Goal: Check status: Check status

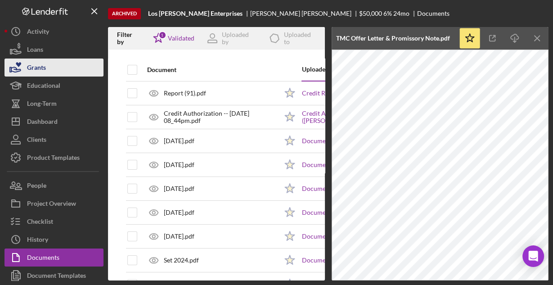
scroll to position [242, 0]
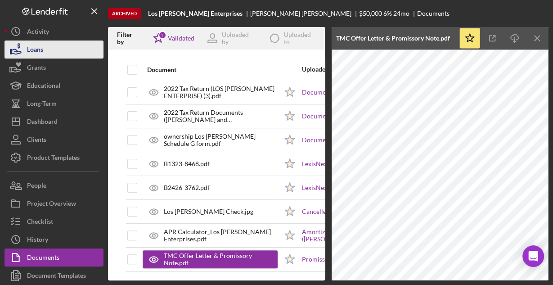
click at [47, 54] on button "Loans" at bounding box center [54, 50] width 99 height 18
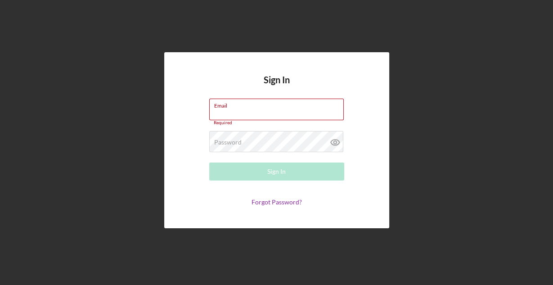
type input "[EMAIL_ADDRESS][DOMAIN_NAME]"
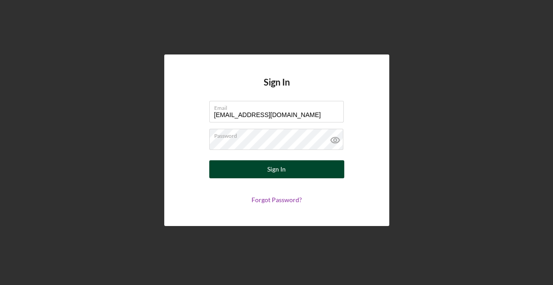
click at [302, 166] on button "Sign In" at bounding box center [276, 169] width 135 height 18
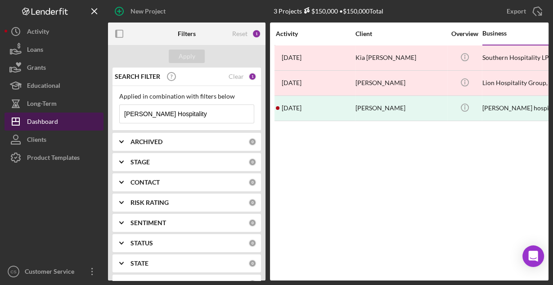
drag, startPoint x: 206, startPoint y: 119, endPoint x: 86, endPoint y: 120, distance: 119.7
click at [86, 120] on div "New Project 3 Projects $150,000 • $150,000 Total Devine Hospitality Export Icon…" at bounding box center [277, 140] width 544 height 280
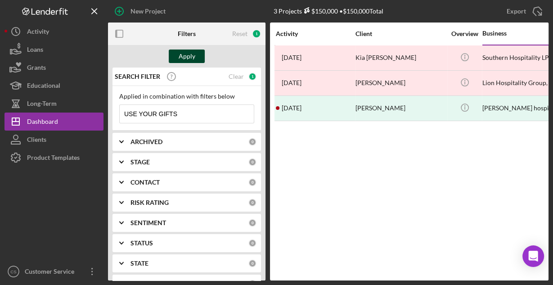
type input "USE YOUR GIFTS"
click at [182, 59] on div "Apply" at bounding box center [187, 57] width 17 height 14
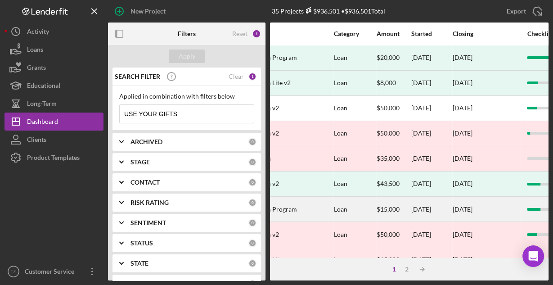
scroll to position [0, 367]
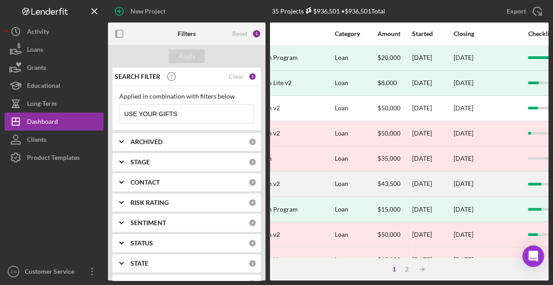
click at [362, 185] on div "Loan" at bounding box center [356, 184] width 42 height 24
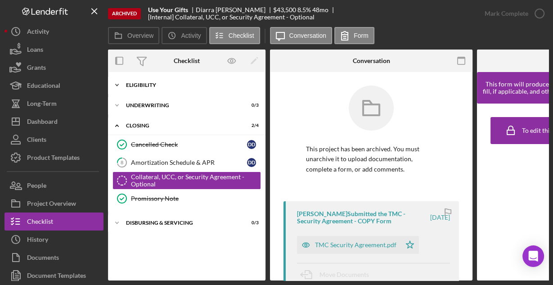
click at [128, 84] on div "Eligibility" at bounding box center [190, 84] width 128 height 5
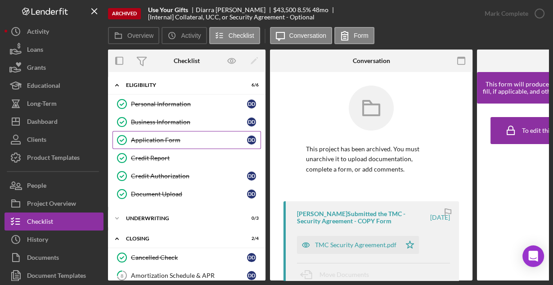
click at [147, 140] on div "Application Form" at bounding box center [189, 139] width 116 height 7
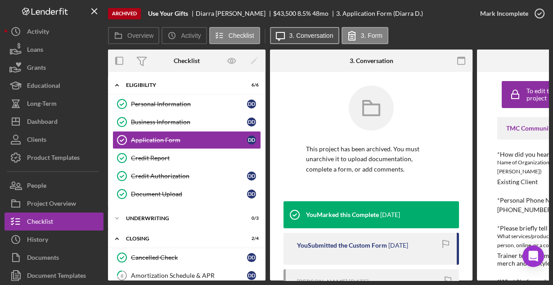
click at [317, 36] on label "3. Conversation" at bounding box center [311, 35] width 44 height 7
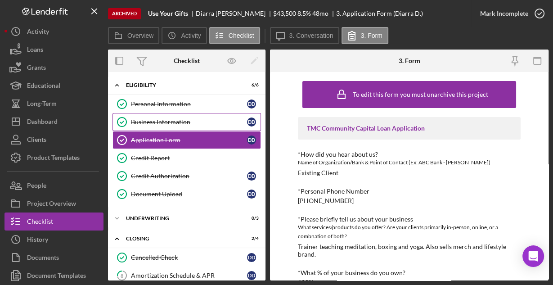
scroll to position [162, 0]
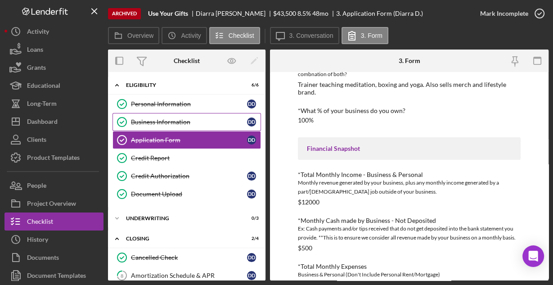
click at [178, 119] on div "Business Information" at bounding box center [189, 121] width 116 height 7
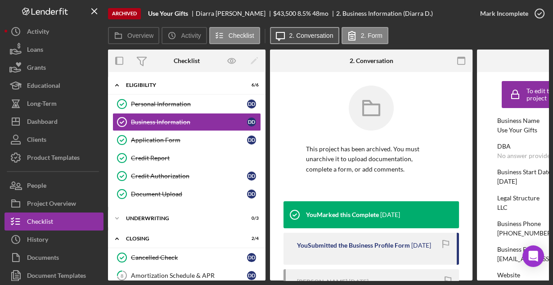
click at [308, 38] on label "2. Conversation" at bounding box center [311, 35] width 44 height 7
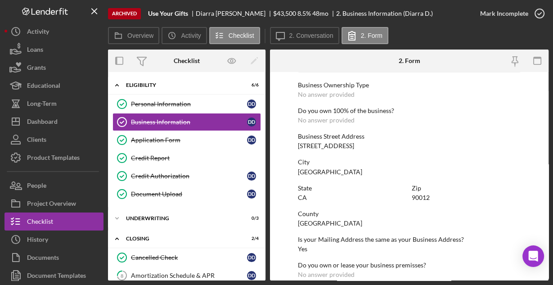
scroll to position [470, 0]
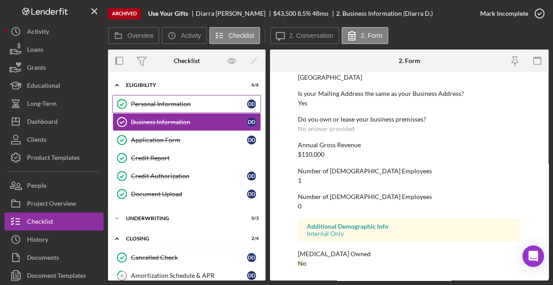
click at [176, 104] on div "Personal Information" at bounding box center [189, 103] width 116 height 7
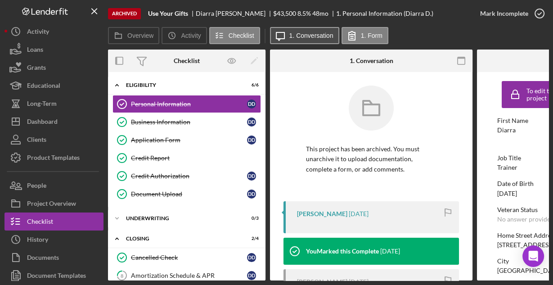
click at [297, 35] on label "1. Conversation" at bounding box center [311, 35] width 44 height 7
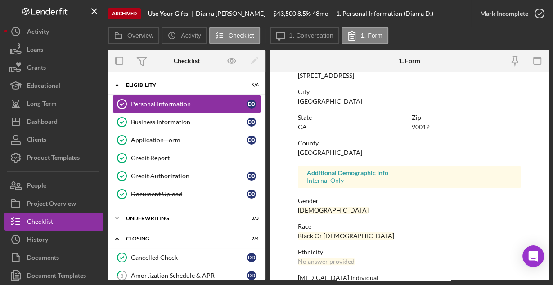
scroll to position [212, 0]
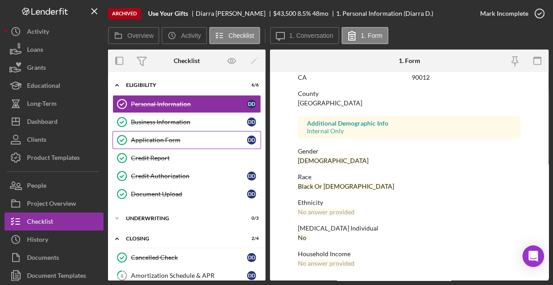
click at [152, 140] on div "Application Form" at bounding box center [189, 139] width 116 height 7
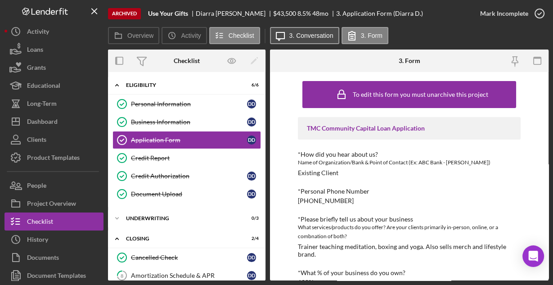
click at [304, 35] on label "3. Conversation" at bounding box center [311, 35] width 44 height 7
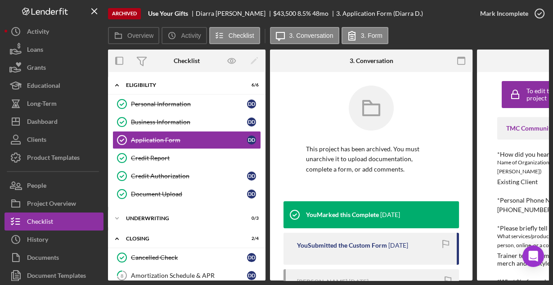
scroll to position [100, 0]
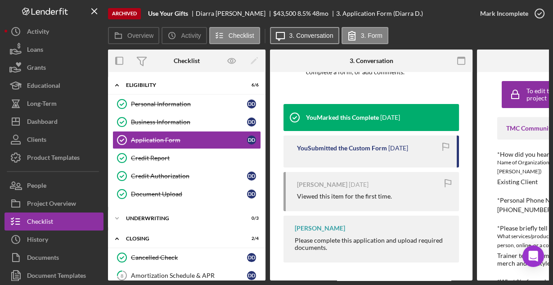
click at [304, 33] on label "3. Conversation" at bounding box center [311, 35] width 44 height 7
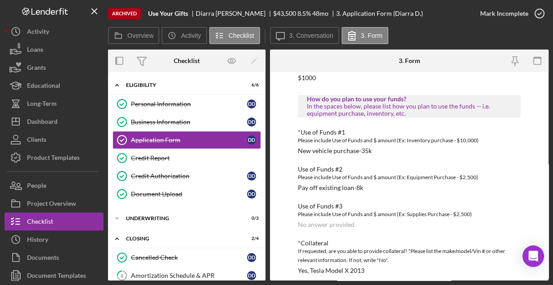
scroll to position [478, 0]
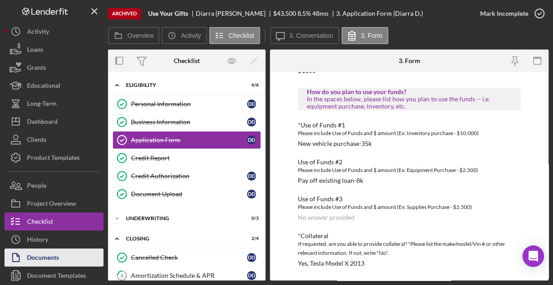
click at [55, 256] on div "Documents" at bounding box center [43, 258] width 32 height 20
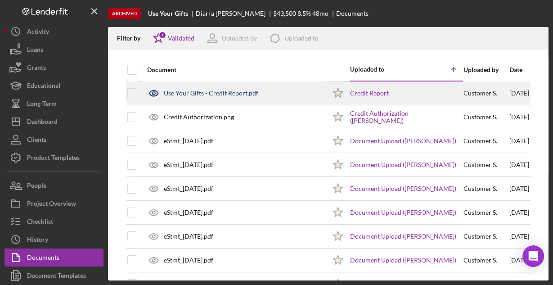
click at [207, 92] on div "Use Your Gifts - Credit Report.pdf" at bounding box center [211, 93] width 95 height 7
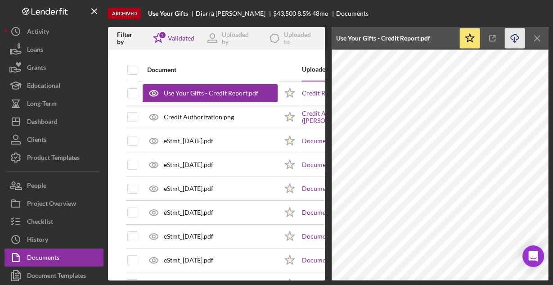
click at [513, 38] on icon "Icon/Download" at bounding box center [515, 38] width 20 height 20
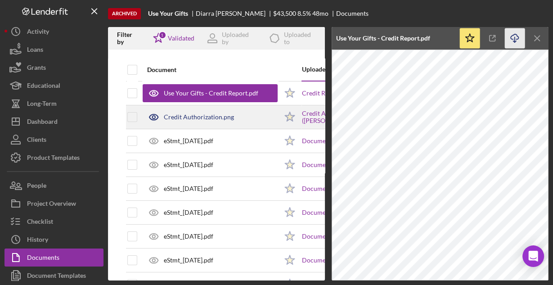
click at [249, 114] on div "Credit Authorization.png" at bounding box center [210, 117] width 135 height 23
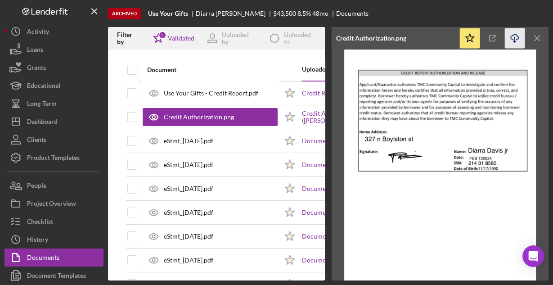
click at [517, 36] on icon "button" at bounding box center [515, 36] width 8 height 5
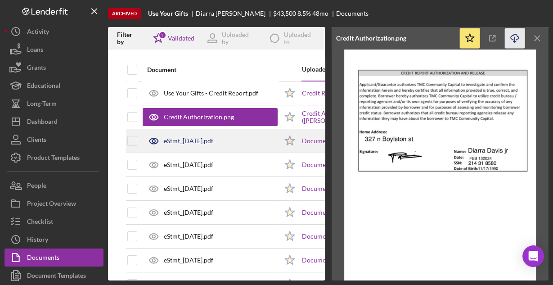
click at [250, 141] on div "eStmt_2024-01-12.pdf" at bounding box center [210, 141] width 135 height 23
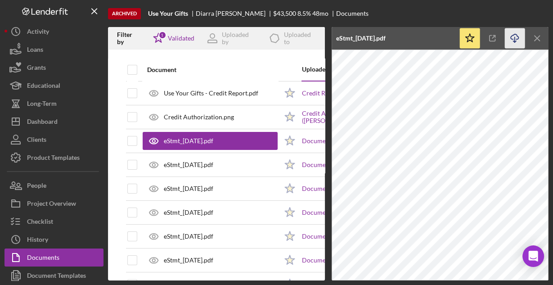
click at [517, 42] on icon "Icon/Download" at bounding box center [515, 38] width 20 height 20
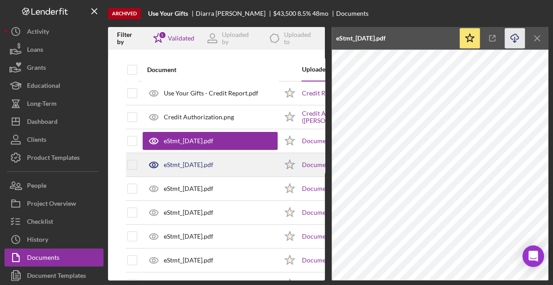
click at [182, 164] on div "eStmt_2023-08-15.pdf" at bounding box center [189, 164] width 50 height 7
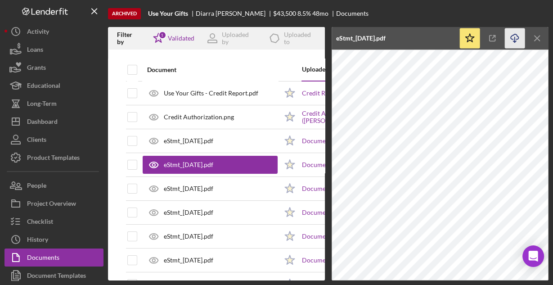
click at [516, 39] on icon "Icon/Download" at bounding box center [515, 38] width 20 height 20
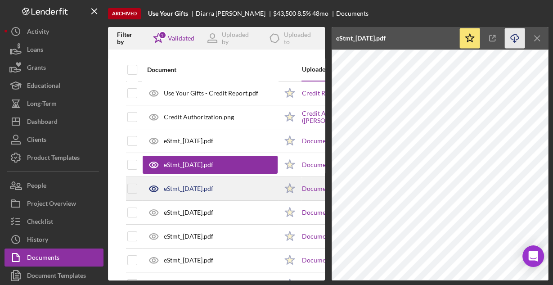
drag, startPoint x: 246, startPoint y: 188, endPoint x: 243, endPoint y: 192, distance: 5.8
click at [246, 188] on div "eStmt_2023-09-13.pdf" at bounding box center [210, 188] width 135 height 23
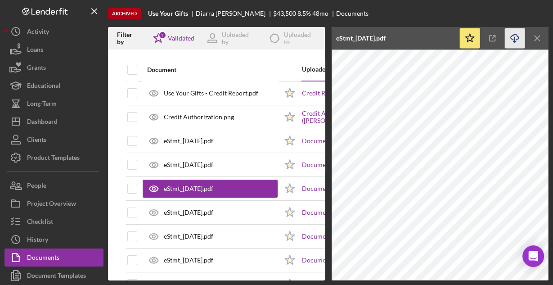
click at [515, 39] on icon "Icon/Download" at bounding box center [515, 38] width 20 height 20
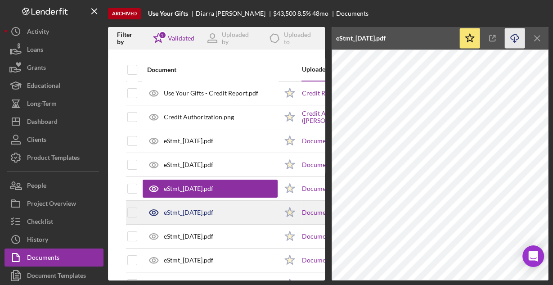
click at [238, 208] on div "eStmt_2023-10-13.pdf" at bounding box center [210, 212] width 135 height 23
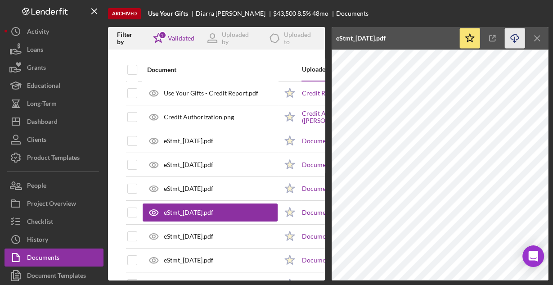
click at [512, 36] on icon "Icon/Download" at bounding box center [515, 38] width 20 height 20
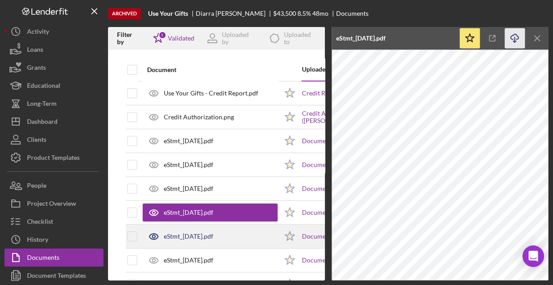
click at [230, 237] on div "eStmt_2023-12-12.pdf" at bounding box center [210, 236] width 135 height 23
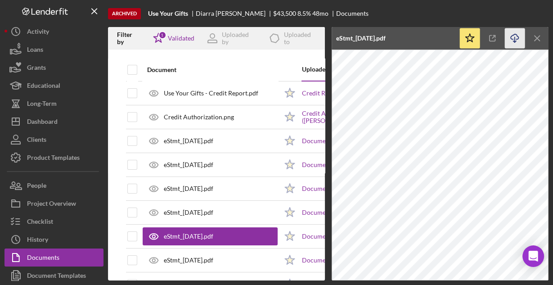
click at [511, 40] on icon "Icon/Download" at bounding box center [515, 38] width 20 height 20
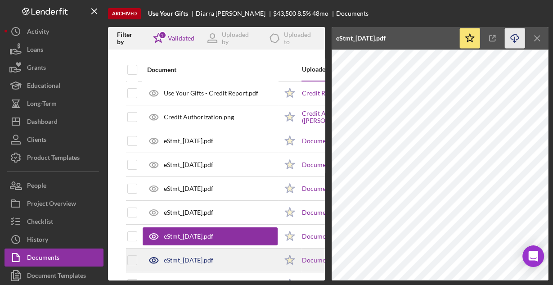
click at [241, 260] on div "eStmt_2023-11-13.pdf" at bounding box center [210, 260] width 135 height 23
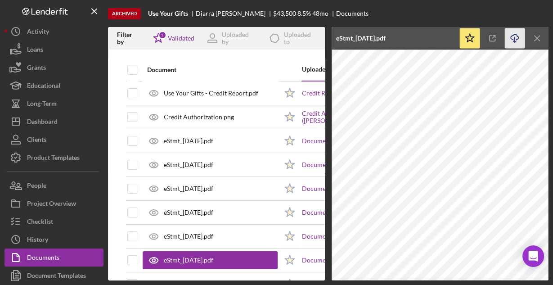
click at [515, 38] on icon "Icon/Download" at bounding box center [515, 38] width 20 height 20
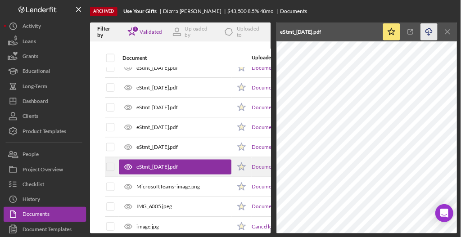
scroll to position [72, 0]
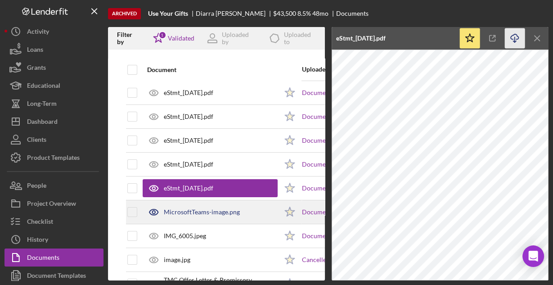
click at [214, 208] on div "MicrosoftTeams-image.png" at bounding box center [202, 211] width 76 height 7
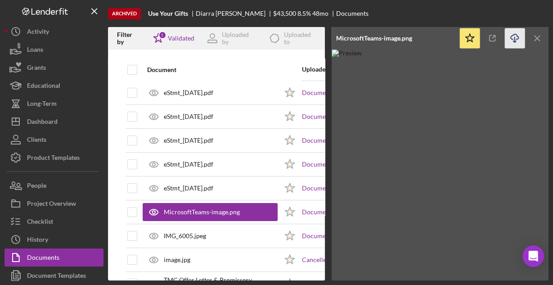
click at [516, 39] on icon "Icon/Download" at bounding box center [515, 38] width 20 height 20
click at [492, 41] on icon "button" at bounding box center [493, 38] width 20 height 20
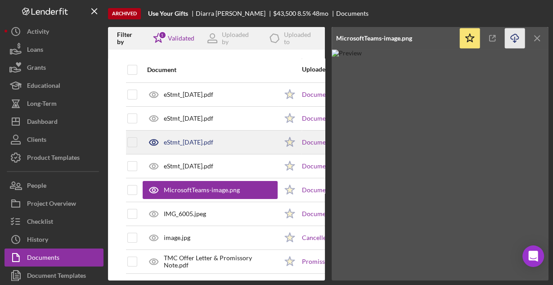
scroll to position [100, 0]
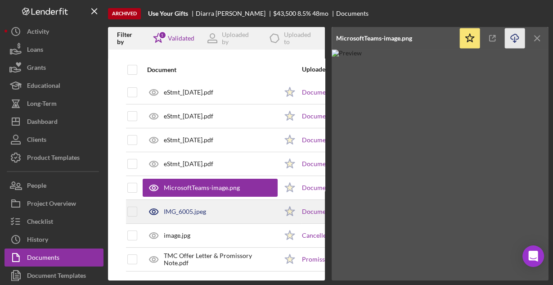
click at [212, 209] on div "IMG_6005.jpeg" at bounding box center [210, 211] width 135 height 23
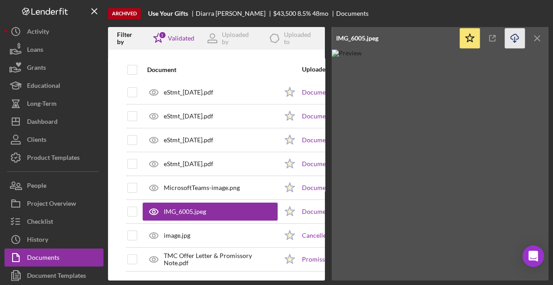
click at [516, 38] on icon "Icon/Download" at bounding box center [515, 38] width 20 height 20
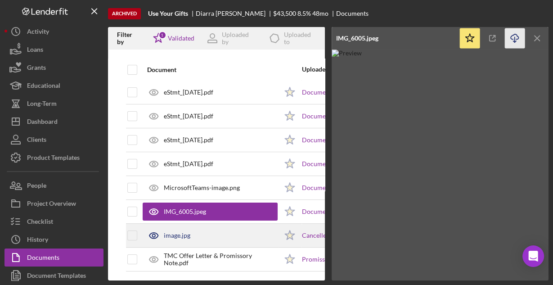
click at [204, 231] on div "image.jpg" at bounding box center [210, 235] width 135 height 23
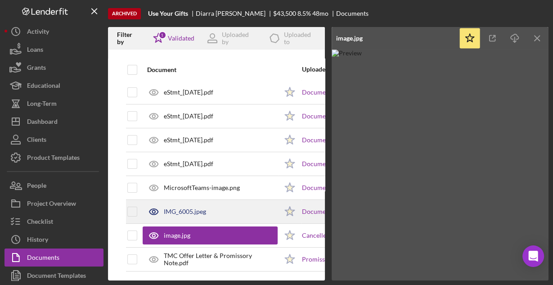
drag, startPoint x: 239, startPoint y: 191, endPoint x: 255, endPoint y: 217, distance: 30.7
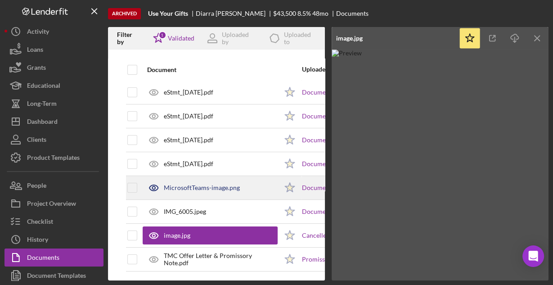
click at [207, 184] on div "MicrosoftTeams-image.png" at bounding box center [202, 187] width 76 height 7
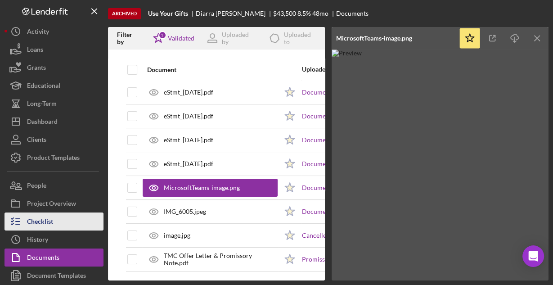
click at [42, 216] on div "Checklist" at bounding box center [40, 222] width 26 height 20
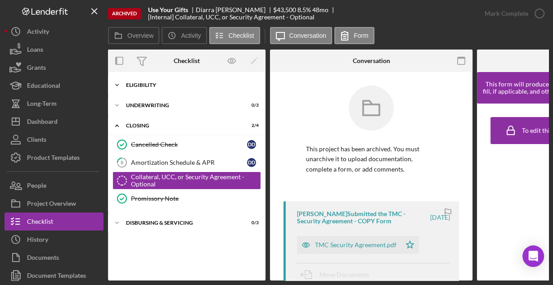
click at [140, 85] on div "Eligibility" at bounding box center [190, 84] width 128 height 5
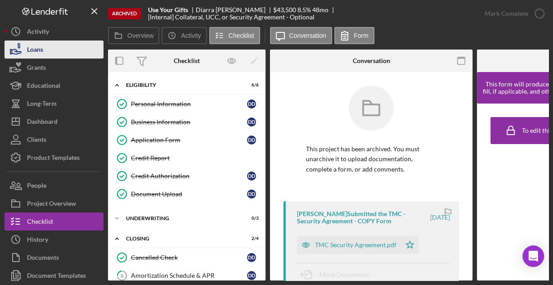
click at [54, 52] on button "Loans" at bounding box center [54, 50] width 99 height 18
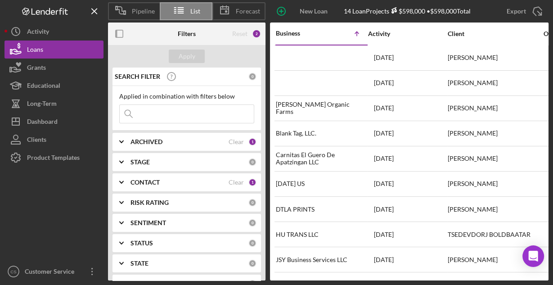
click at [149, 111] on input at bounding box center [187, 114] width 134 height 18
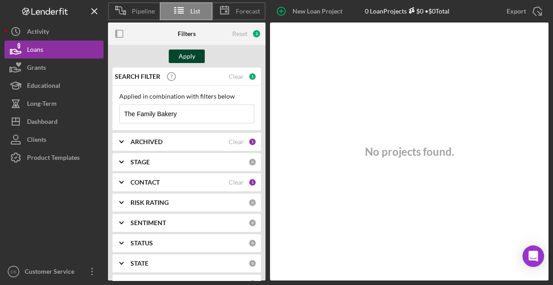
type input "The Family Bakery"
click at [179, 57] on div "Apply" at bounding box center [187, 57] width 17 height 14
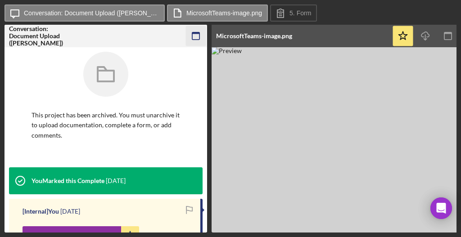
click at [194, 36] on icon "button" at bounding box center [196, 36] width 20 height 20
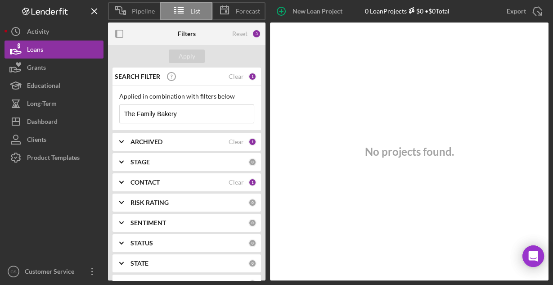
click at [194, 110] on input "The Family Bakery" at bounding box center [187, 114] width 134 height 18
drag, startPoint x: 205, startPoint y: 111, endPoint x: 120, endPoint y: 124, distance: 85.6
click at [122, 123] on div "Applied in combination with filters below The Family Bakery Icon/Menu Close" at bounding box center [187, 108] width 149 height 45
type input "J"
type input "USE YOUR GIFTS"
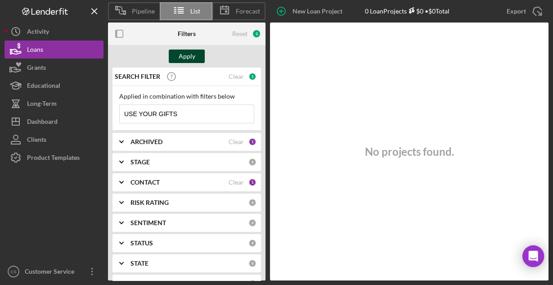
click at [185, 56] on div "Apply" at bounding box center [187, 57] width 17 height 14
drag, startPoint x: 190, startPoint y: 112, endPoint x: 124, endPoint y: 115, distance: 66.2
click at [124, 115] on input "USE YOUR GIFTS" at bounding box center [187, 114] width 134 height 18
click at [191, 111] on input "USE YOUR GIFTS" at bounding box center [187, 114] width 134 height 18
click at [201, 136] on div "ARCHIVED Clear 1" at bounding box center [194, 142] width 126 height 18
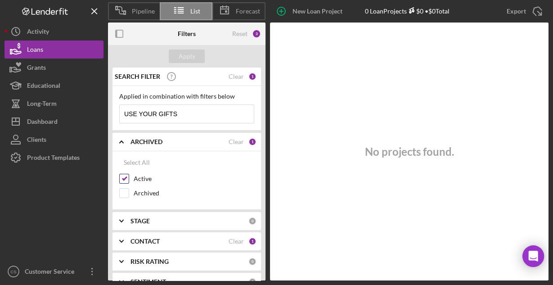
click at [126, 176] on input "Active" at bounding box center [124, 178] width 9 height 9
checkbox input "false"
click at [141, 139] on b "ARCHIVED" at bounding box center [147, 141] width 32 height 7
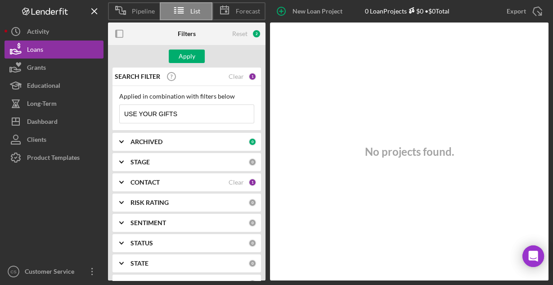
click at [154, 179] on b "CONTACT" at bounding box center [145, 182] width 29 height 7
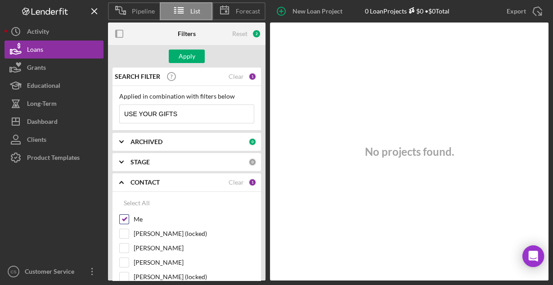
click at [126, 215] on input "Me" at bounding box center [124, 219] width 9 height 9
checkbox input "false"
click at [164, 184] on div "CONTACT" at bounding box center [190, 182] width 118 height 7
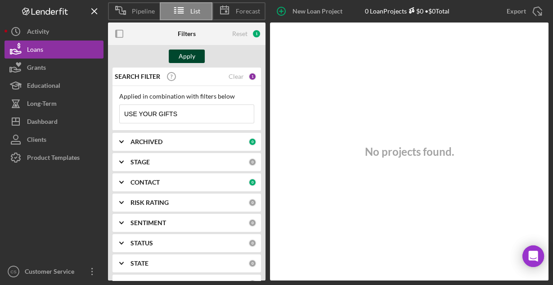
click at [187, 54] on div "Apply" at bounding box center [187, 57] width 17 height 14
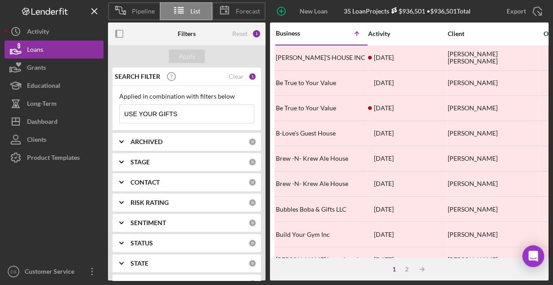
drag, startPoint x: 185, startPoint y: 112, endPoint x: 120, endPoint y: 119, distance: 65.3
click at [120, 119] on input "USE YOUR GIFTS" at bounding box center [187, 114] width 134 height 18
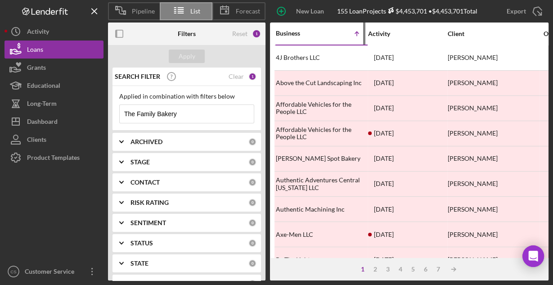
type input "The Family Bakery"
click at [299, 35] on div "Business" at bounding box center [298, 33] width 45 height 7
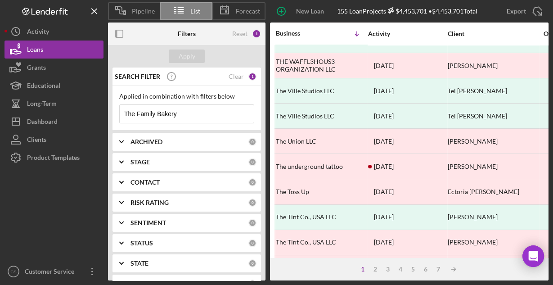
scroll to position [419, 0]
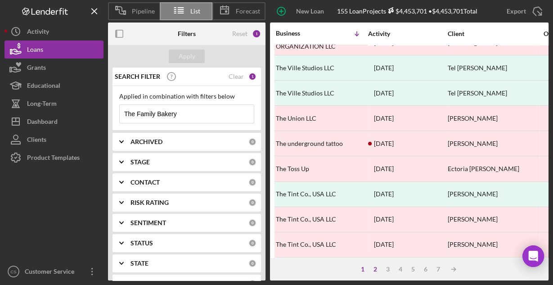
click at [376, 267] on div "2" at bounding box center [375, 269] width 13 height 7
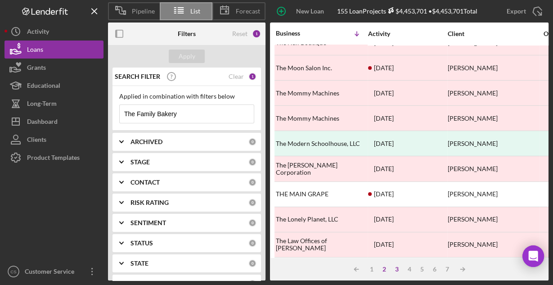
click at [398, 268] on div "3" at bounding box center [397, 269] width 13 height 7
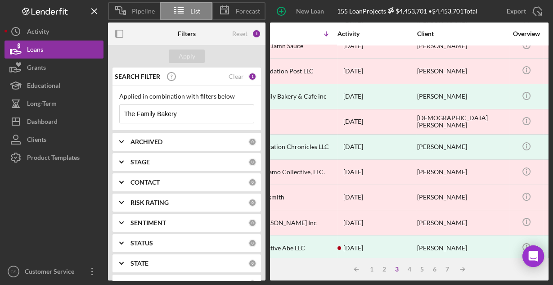
scroll to position [239, 0]
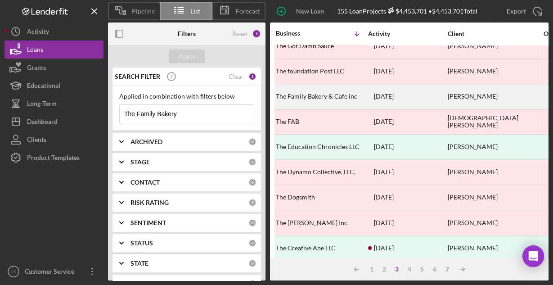
click at [330, 90] on div "The Family Bakery & Cafe inc" at bounding box center [321, 97] width 90 height 24
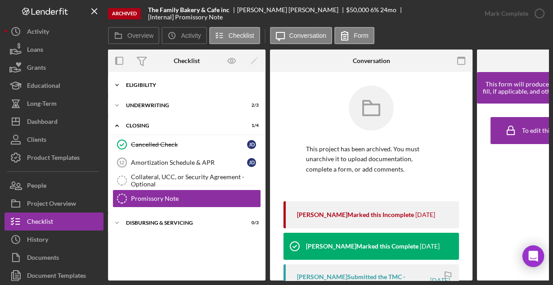
click at [159, 85] on div "Eligibility" at bounding box center [190, 84] width 128 height 5
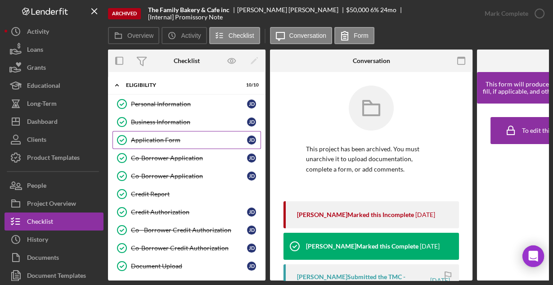
click at [170, 135] on link "Application Form Application Form [PERSON_NAME]" at bounding box center [187, 140] width 149 height 18
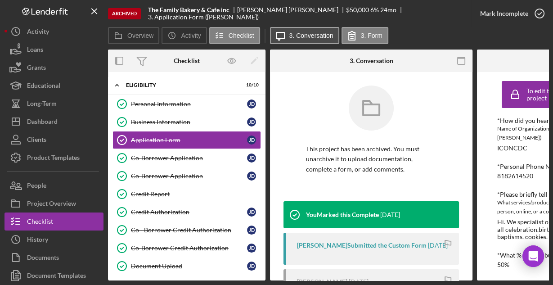
click at [298, 41] on button "Icon/Message 3. Conversation" at bounding box center [304, 35] width 69 height 17
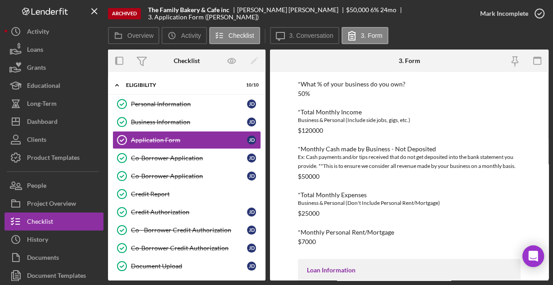
scroll to position [250, 0]
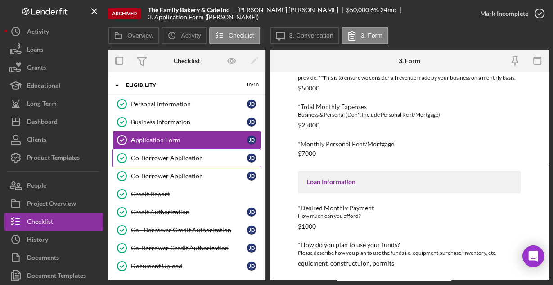
click at [161, 158] on div "Co-Borrower Application" at bounding box center [189, 157] width 116 height 7
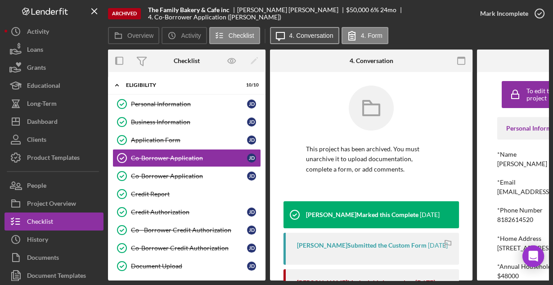
click at [302, 40] on button "Icon/Message 4. Conversation" at bounding box center [304, 35] width 69 height 17
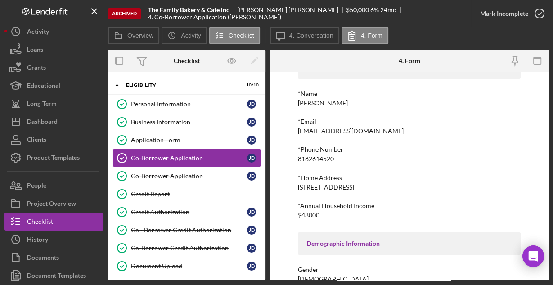
scroll to position [45, 0]
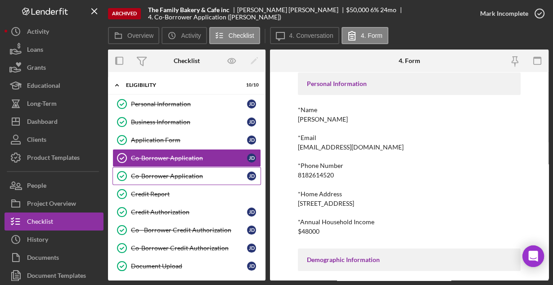
click at [177, 175] on div "Co-Borrower Application" at bounding box center [189, 175] width 116 height 7
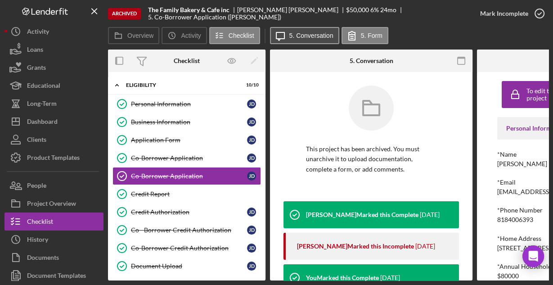
click at [307, 41] on button "Icon/Message 5. Conversation" at bounding box center [304, 35] width 69 height 17
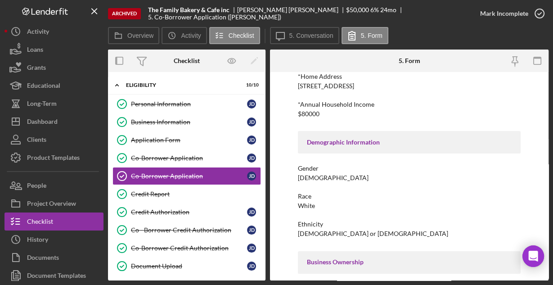
scroll to position [225, 0]
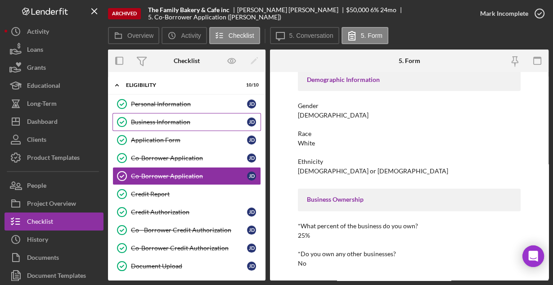
click at [159, 118] on div "Business Information" at bounding box center [189, 121] width 116 height 7
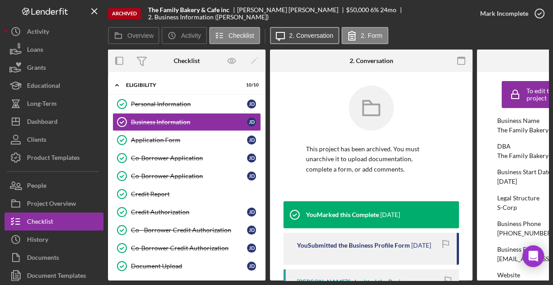
drag, startPoint x: 285, startPoint y: 32, endPoint x: 295, endPoint y: 29, distance: 10.0
click at [285, 32] on icon "Icon/Message" at bounding box center [280, 35] width 23 height 23
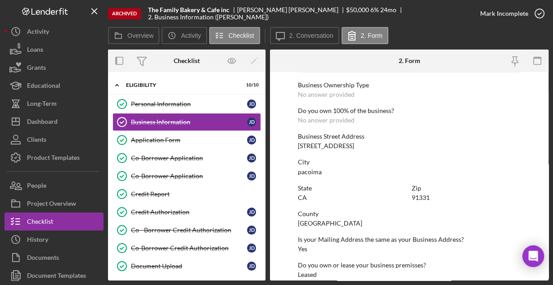
scroll to position [470, 0]
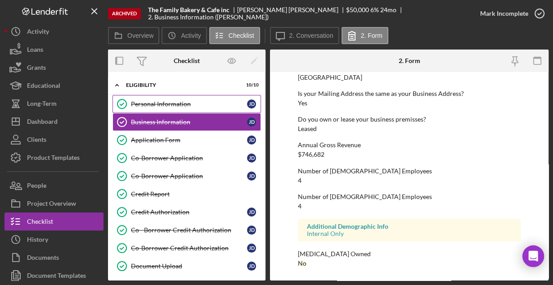
click at [183, 104] on div "Personal Information" at bounding box center [189, 103] width 116 height 7
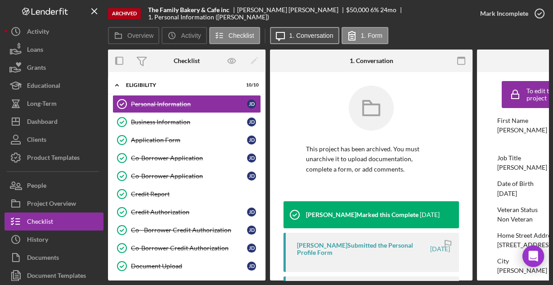
click at [301, 36] on label "1. Conversation" at bounding box center [311, 35] width 44 height 7
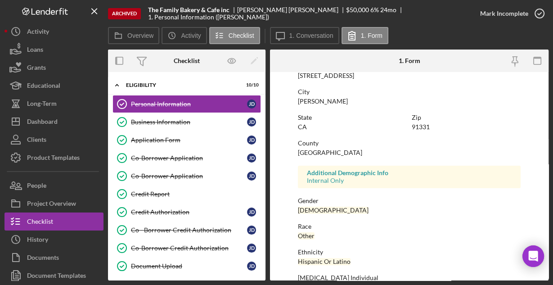
scroll to position [212, 0]
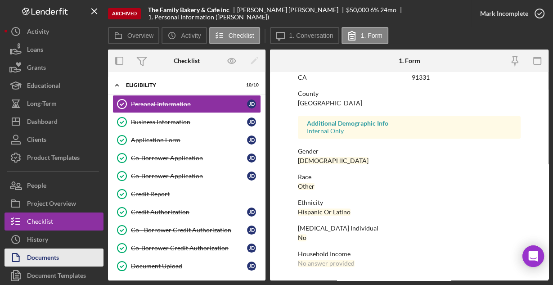
click at [58, 256] on div "Documents" at bounding box center [43, 258] width 32 height 20
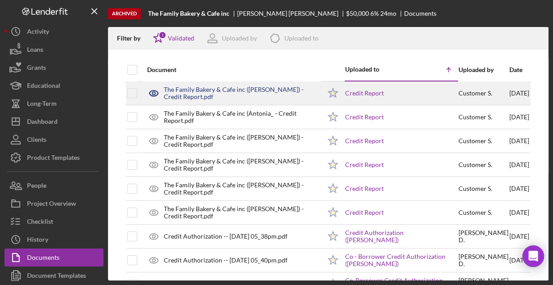
click at [237, 87] on div "The Family Bakery & Cafe inc ([PERSON_NAME]) - Credit Report.pdf" at bounding box center [242, 93] width 157 height 14
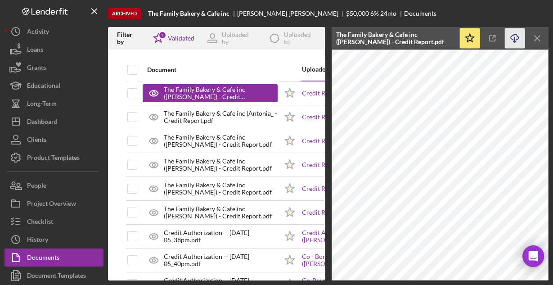
click at [515, 37] on icon "Icon/Download" at bounding box center [515, 38] width 20 height 20
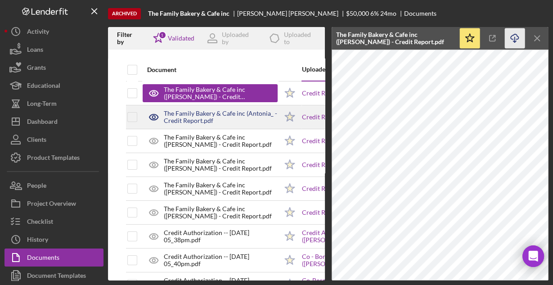
click at [225, 113] on div "The Family Bakery & Cafe inc (Antonia_ - Credit Report.pdf" at bounding box center [221, 117] width 114 height 14
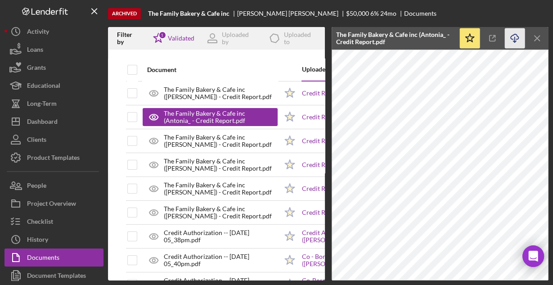
click at [515, 36] on icon "Icon/Download" at bounding box center [515, 38] width 20 height 20
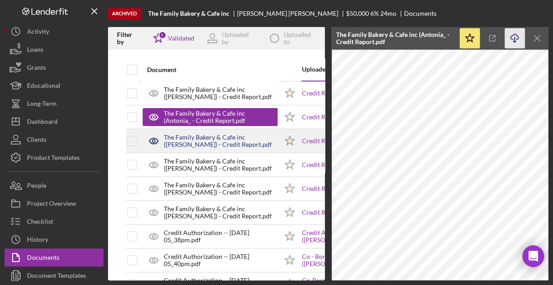
click at [260, 138] on div "The Family Bakery & Cafe inc ([PERSON_NAME]) - Credit Report.pdf" at bounding box center [221, 141] width 114 height 14
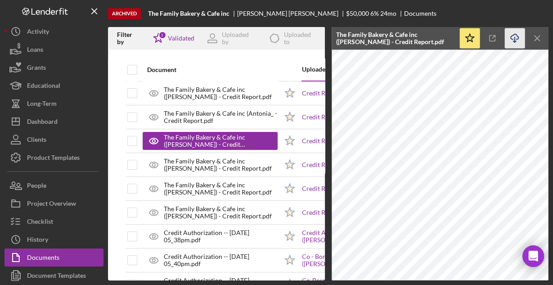
click at [517, 41] on icon "Icon/Download" at bounding box center [515, 38] width 20 height 20
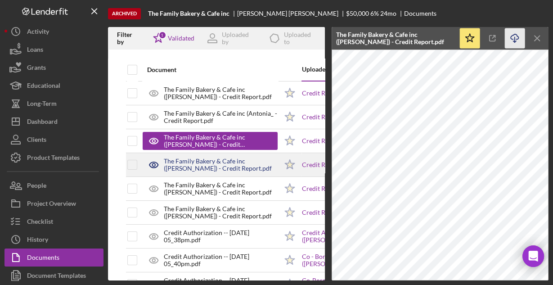
click at [236, 164] on div "The Family Bakery & Cafe inc ([PERSON_NAME]) - Credit Report.pdf" at bounding box center [221, 165] width 114 height 14
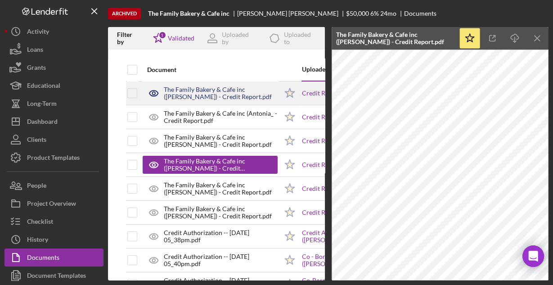
click at [241, 96] on div "The Family Bakery & Cafe inc ([PERSON_NAME]) - Credit Report.pdf" at bounding box center [221, 93] width 114 height 14
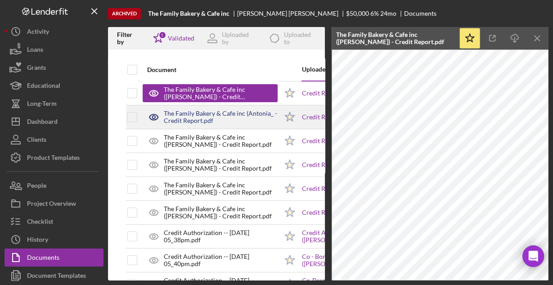
click at [245, 120] on div "The Family Bakery & Cafe inc (Antonia_ - Credit Report.pdf" at bounding box center [221, 117] width 114 height 14
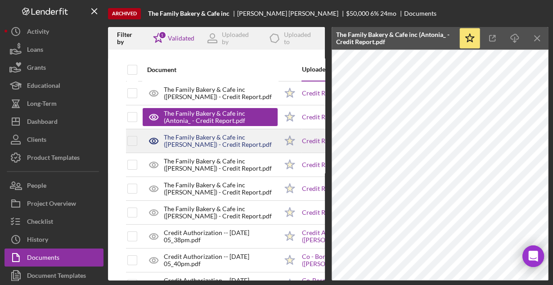
click at [228, 140] on div "The Family Bakery & Cafe inc ([PERSON_NAME]) - Credit Report.pdf" at bounding box center [221, 141] width 114 height 14
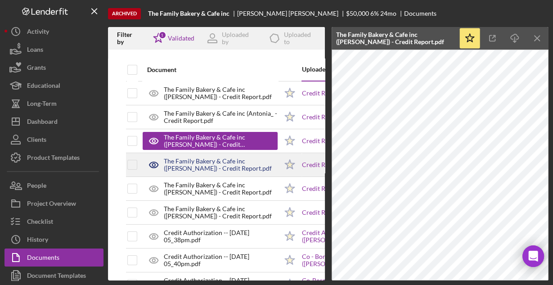
click at [221, 160] on div "The Family Bakery & Cafe inc ([PERSON_NAME]) - Credit Report.pdf" at bounding box center [221, 165] width 114 height 14
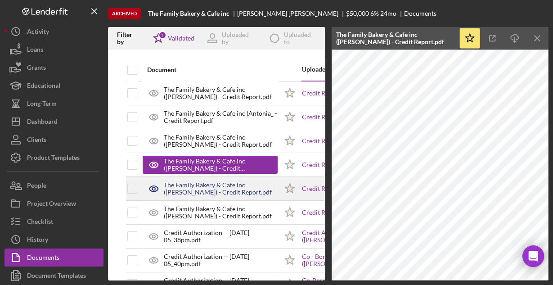
click at [230, 190] on div "The Family Bakery & Cafe inc ([PERSON_NAME]) - Credit Report.pdf" at bounding box center [221, 188] width 114 height 14
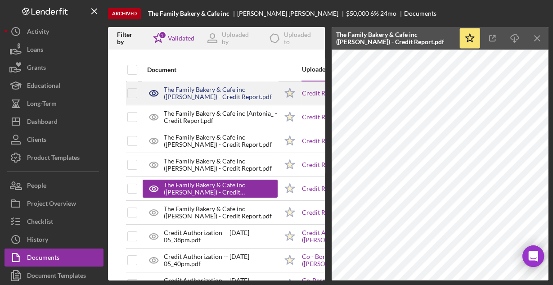
click at [233, 94] on div "The Family Bakery & Cafe inc ([PERSON_NAME]) - Credit Report.pdf" at bounding box center [221, 93] width 114 height 14
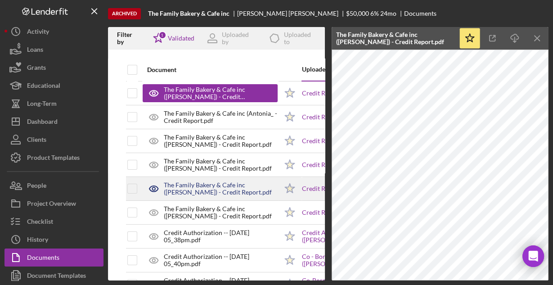
click at [245, 187] on div "The Family Bakery & Cafe inc ([PERSON_NAME]) - Credit Report.pdf" at bounding box center [221, 188] width 114 height 14
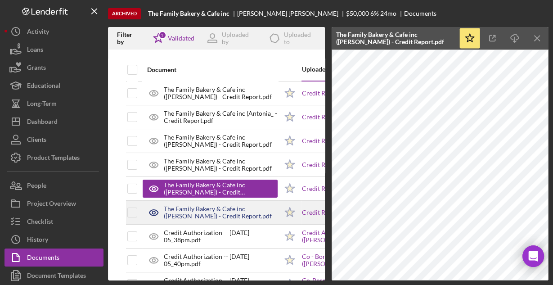
click at [236, 209] on div "The Family Bakery & Cafe inc ([PERSON_NAME]) - Credit Report.pdf" at bounding box center [221, 212] width 114 height 14
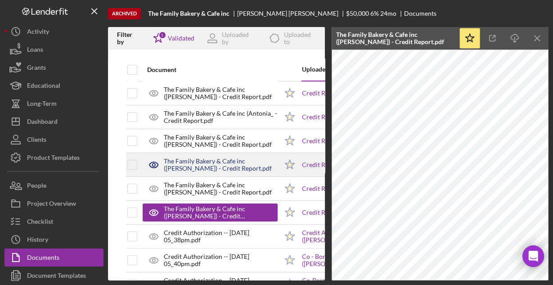
scroll to position [36, 0]
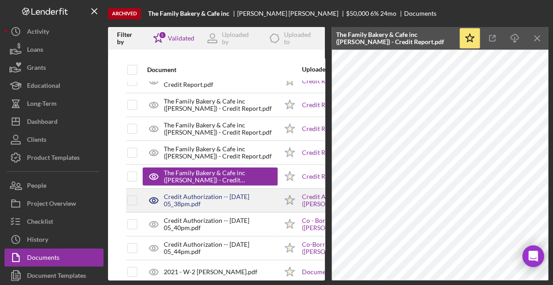
click at [218, 196] on div "Credit Authorization -- [DATE] 05_38pm.pdf" at bounding box center [221, 200] width 114 height 14
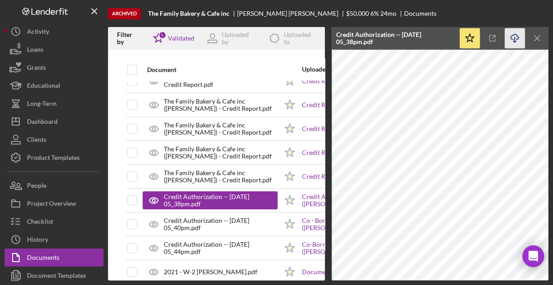
click at [515, 39] on line "button" at bounding box center [515, 39] width 0 height 5
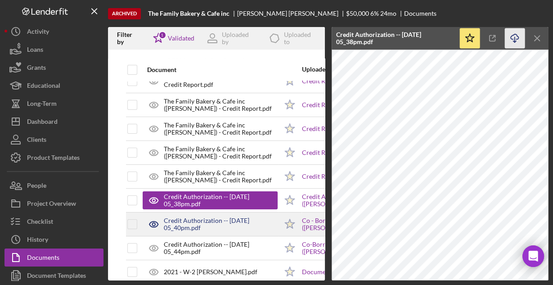
click at [253, 222] on div "Credit Authorization -- [DATE] 05_40pm.pdf" at bounding box center [221, 224] width 114 height 14
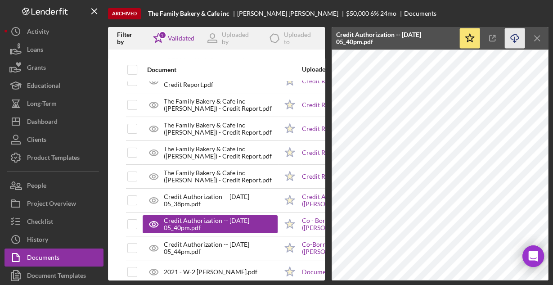
click at [515, 34] on icon "button" at bounding box center [515, 36] width 8 height 5
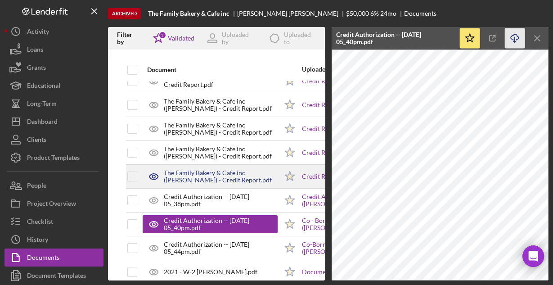
scroll to position [72, 0]
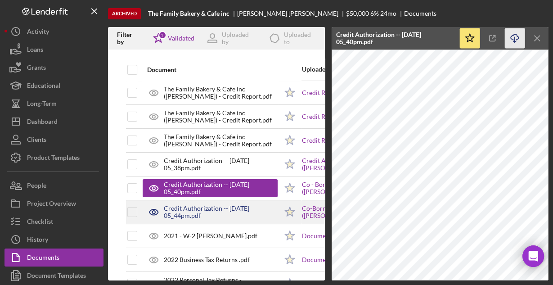
click at [239, 207] on div "Credit Authorization -- [DATE] 05_44pm.pdf" at bounding box center [221, 212] width 114 height 14
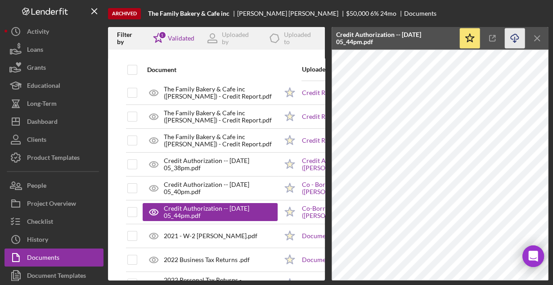
click at [517, 37] on icon "Icon/Download" at bounding box center [515, 38] width 20 height 20
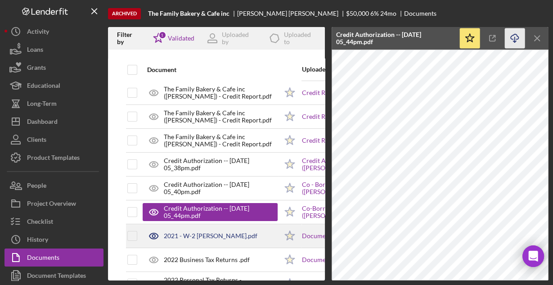
click at [185, 233] on div "2021 - W-2 [PERSON_NAME].pdf" at bounding box center [211, 235] width 94 height 7
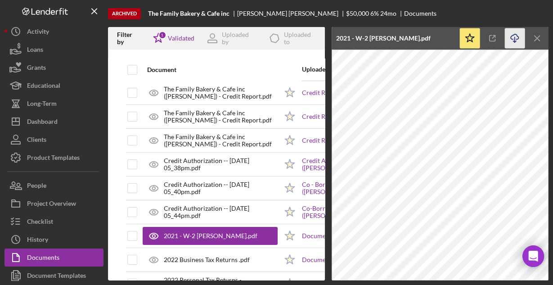
click at [515, 42] on polyline "button" at bounding box center [514, 41] width 3 height 1
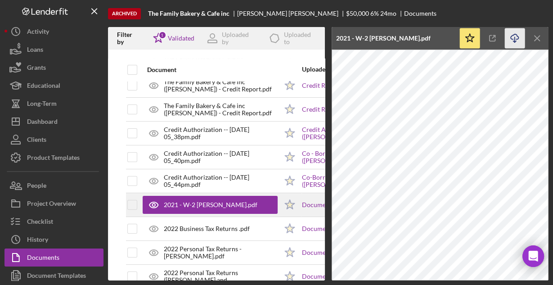
scroll to position [108, 0]
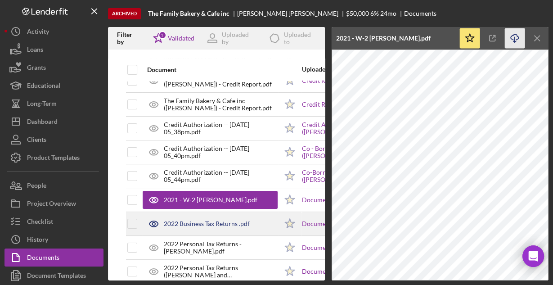
click at [229, 222] on div "2022 Business Tax Returns .pdf" at bounding box center [207, 223] width 86 height 7
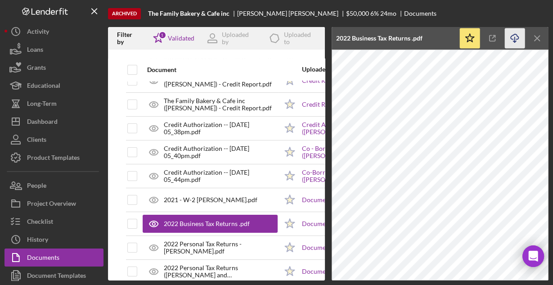
click at [515, 38] on line "button" at bounding box center [515, 39] width 0 height 5
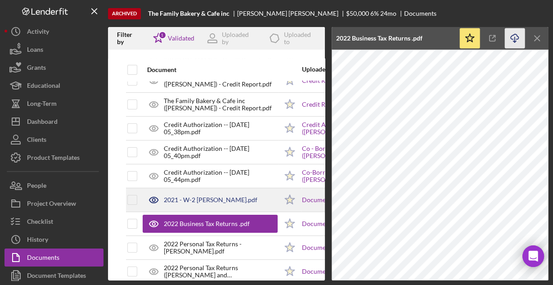
scroll to position [144, 0]
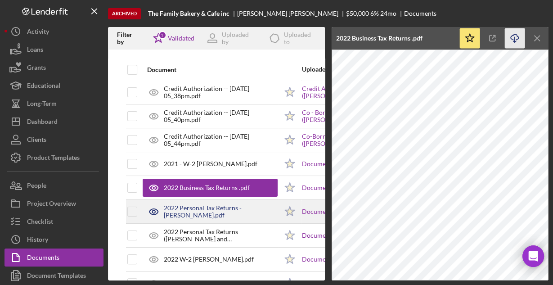
click at [252, 211] on div "2022 Personal Tax Returns - [PERSON_NAME].pdf" at bounding box center [221, 211] width 114 height 14
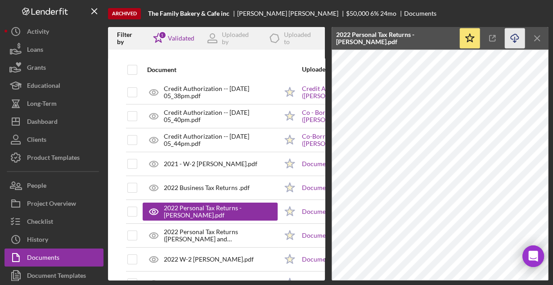
click at [513, 38] on icon "Icon/Download" at bounding box center [515, 38] width 20 height 20
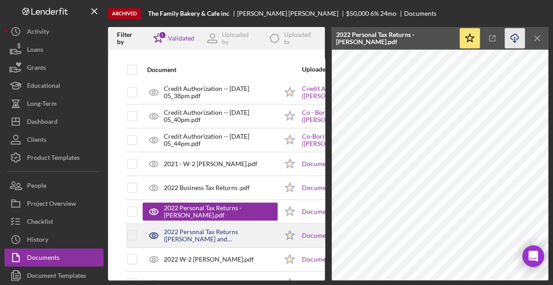
click at [248, 232] on div "2022 Personal Tax Returns ([PERSON_NAME] and [PERSON_NAME]).pdf" at bounding box center [221, 235] width 114 height 14
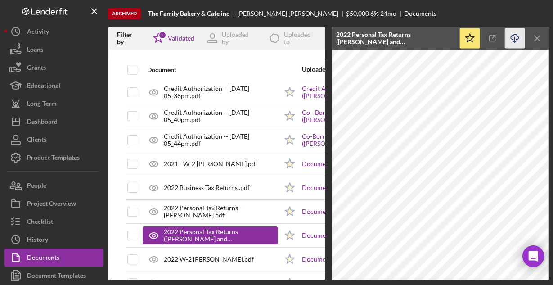
click at [515, 41] on icon "Icon/Download" at bounding box center [515, 38] width 20 height 20
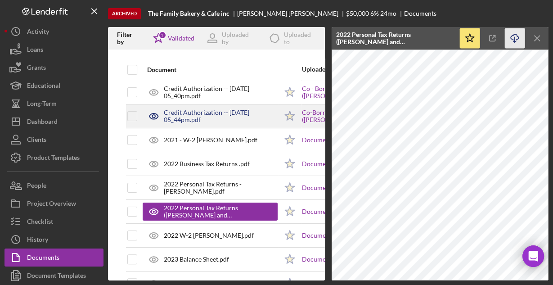
scroll to position [180, 0]
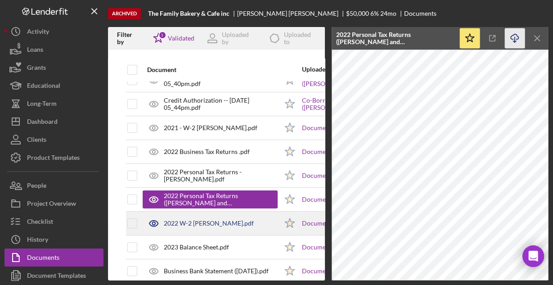
click at [243, 221] on div "2022 W-2 [PERSON_NAME].pdf" at bounding box center [209, 223] width 90 height 7
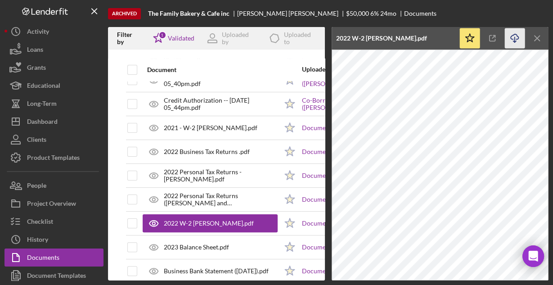
click at [519, 36] on icon "Icon/Download" at bounding box center [515, 38] width 20 height 20
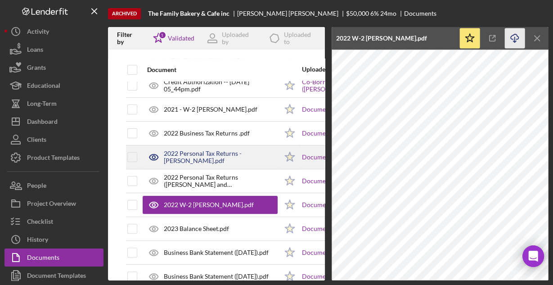
scroll to position [216, 0]
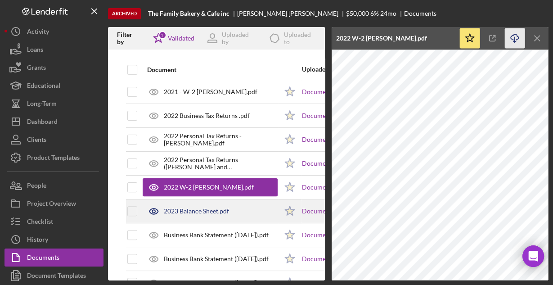
click at [203, 209] on div "2023 Balance Sheet.pdf" at bounding box center [196, 211] width 65 height 7
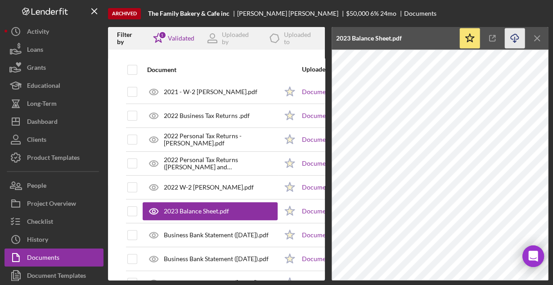
click at [512, 40] on icon "Icon/Download" at bounding box center [515, 38] width 20 height 20
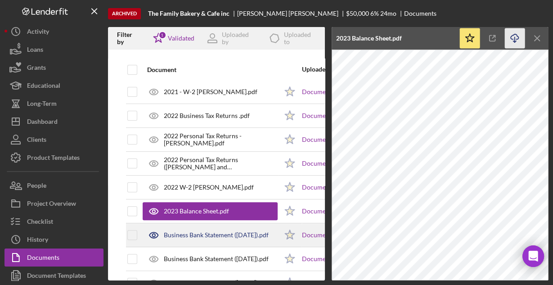
click at [215, 231] on div "Business Bank Statement ([DATE]).pdf" at bounding box center [216, 234] width 105 height 7
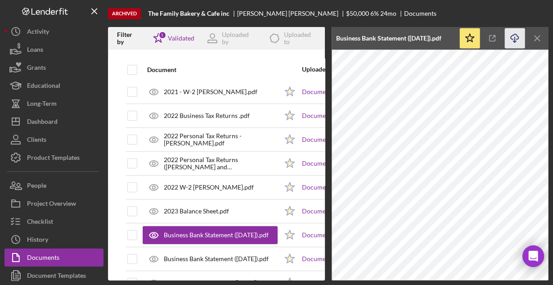
click at [514, 35] on icon "button" at bounding box center [515, 36] width 8 height 5
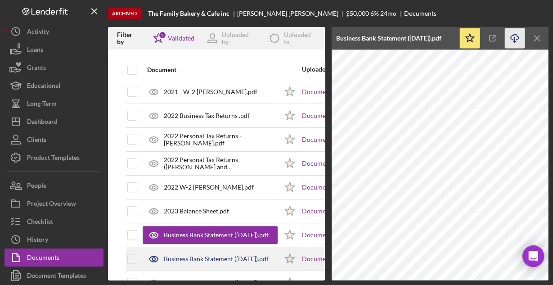
click at [220, 255] on div "Business Bank Statement ([DATE]).pdf" at bounding box center [216, 258] width 105 height 7
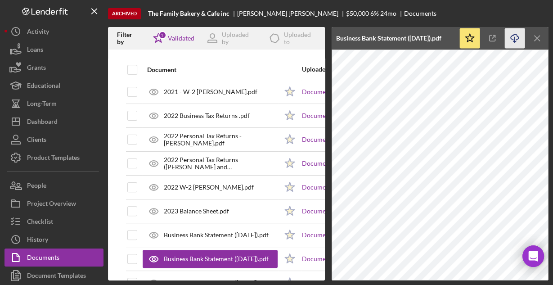
click at [513, 41] on polyline "button" at bounding box center [514, 41] width 3 height 1
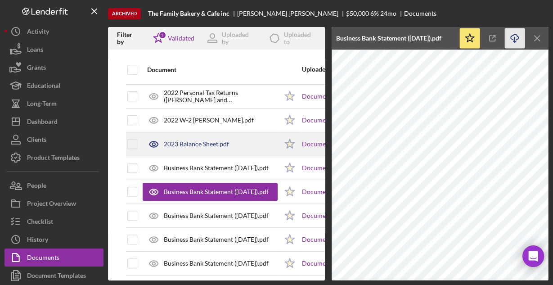
scroll to position [288, 0]
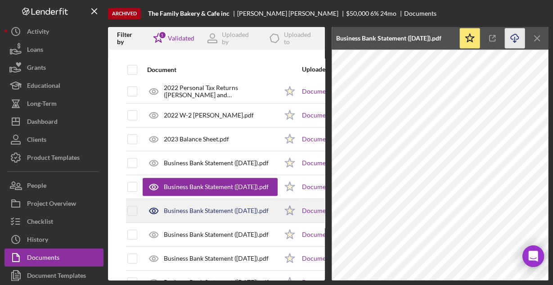
click at [234, 212] on div "Business Bank Statement ([DATE]).pdf" at bounding box center [210, 210] width 135 height 23
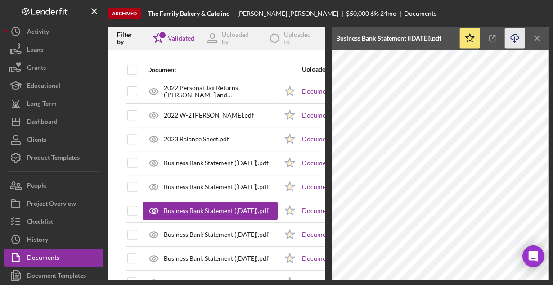
click at [513, 39] on icon "Icon/Download" at bounding box center [515, 38] width 20 height 20
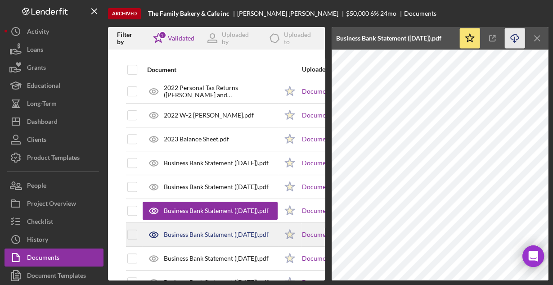
click at [217, 233] on div "Business Bank Statement ([DATE]).pdf" at bounding box center [216, 234] width 105 height 7
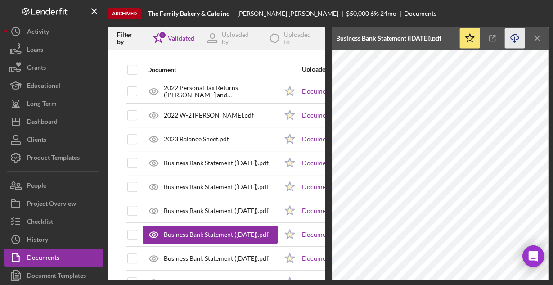
click at [514, 38] on icon "Icon/Download" at bounding box center [515, 38] width 20 height 20
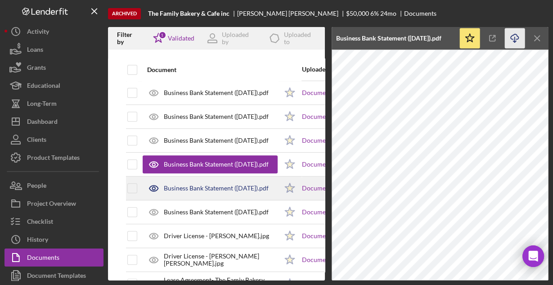
scroll to position [360, 0]
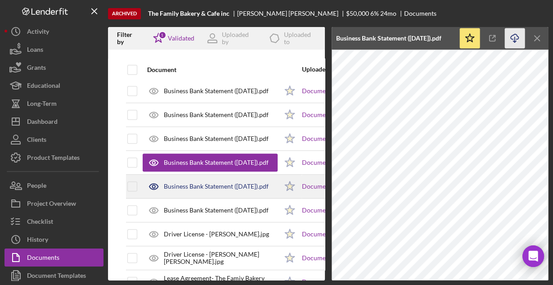
click at [241, 190] on div "Business Bank Statement ([DATE]).pdf" at bounding box center [210, 186] width 135 height 23
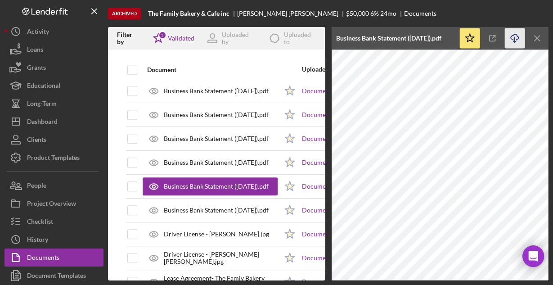
click at [514, 41] on icon "Icon/Download" at bounding box center [515, 38] width 20 height 20
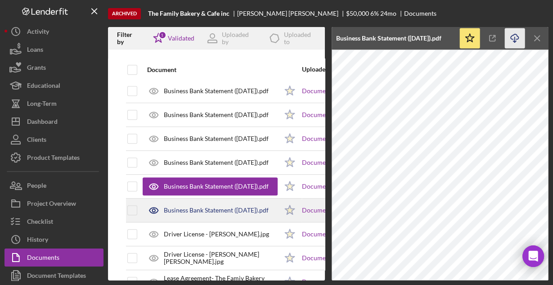
click at [234, 207] on div "Business Bank Statement ([DATE]).pdf" at bounding box center [216, 210] width 105 height 7
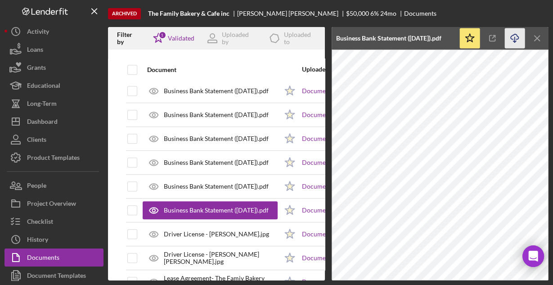
click at [517, 33] on icon "Icon/Download" at bounding box center [515, 38] width 20 height 20
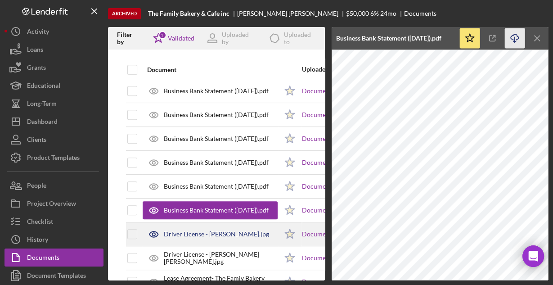
click at [256, 230] on div "Driver License - [PERSON_NAME].jpg" at bounding box center [216, 233] width 105 height 7
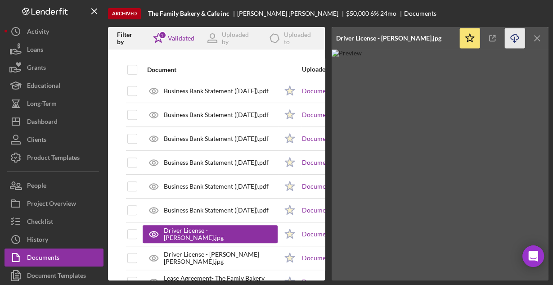
click at [514, 35] on icon "button" at bounding box center [515, 36] width 8 height 5
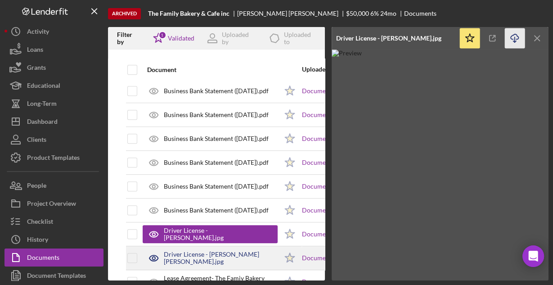
click at [207, 254] on div "Driver License - [PERSON_NAME] [PERSON_NAME].jpg" at bounding box center [221, 258] width 114 height 14
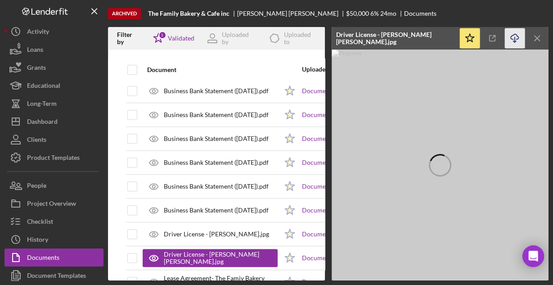
click at [514, 37] on icon "Icon/Download" at bounding box center [515, 38] width 20 height 20
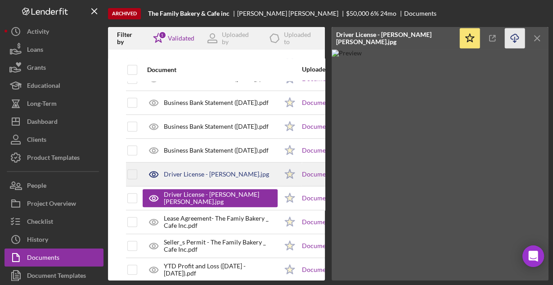
scroll to position [432, 0]
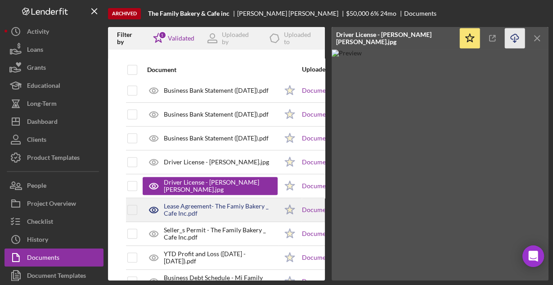
click at [237, 207] on div "Lease Agreement- The Famiy Bakery _ Cafe Inc.pdf" at bounding box center [221, 210] width 114 height 14
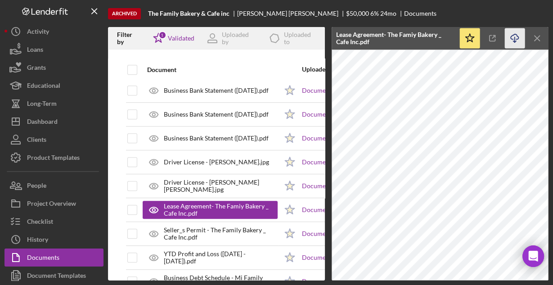
click at [514, 37] on icon "Icon/Download" at bounding box center [515, 38] width 20 height 20
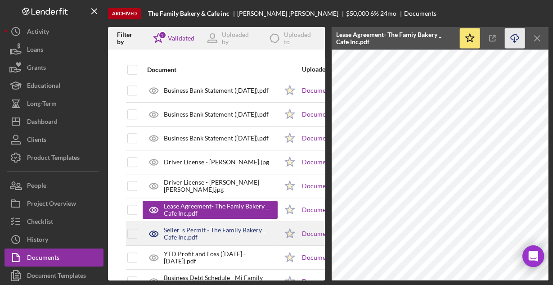
click at [247, 226] on div "Seller_s Permit - The Family Bakery _ Cafe Inc.pdf" at bounding box center [221, 233] width 114 height 14
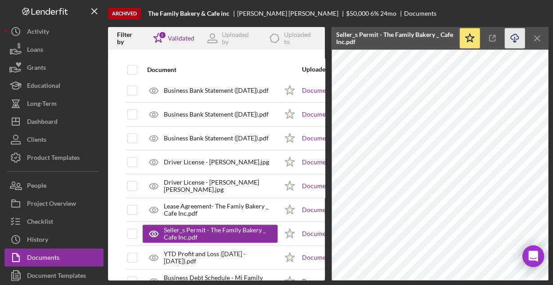
click at [514, 37] on icon "Icon/Download" at bounding box center [515, 38] width 20 height 20
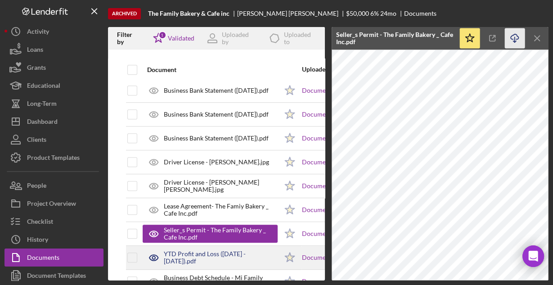
click at [266, 255] on div "YTD Profit and Loss ([DATE] - [DATE]).pdf" at bounding box center [221, 257] width 114 height 14
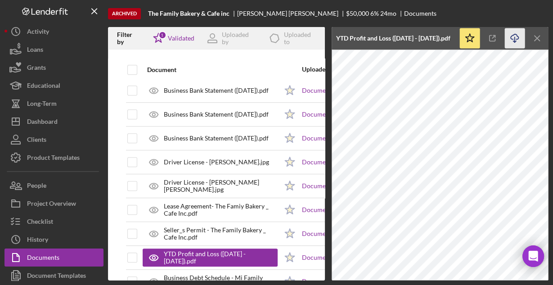
click at [511, 38] on icon "Icon/Download" at bounding box center [515, 38] width 20 height 20
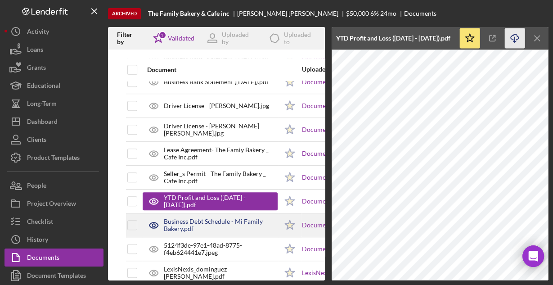
scroll to position [504, 0]
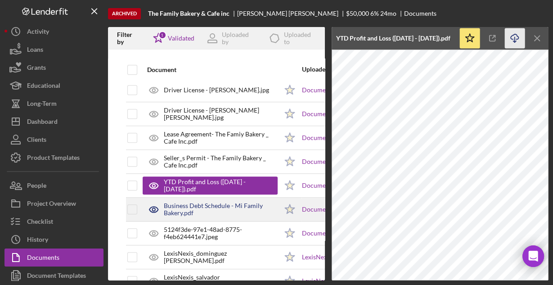
click at [219, 204] on div "Business Debt Schedule - Mi Family Bakery.pdf" at bounding box center [221, 209] width 114 height 14
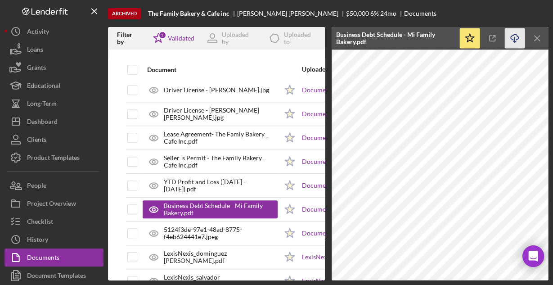
click at [517, 36] on icon "button" at bounding box center [515, 36] width 8 height 5
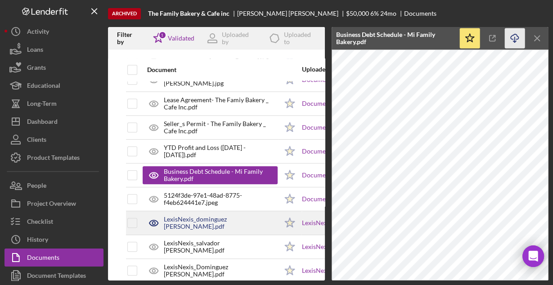
scroll to position [540, 0]
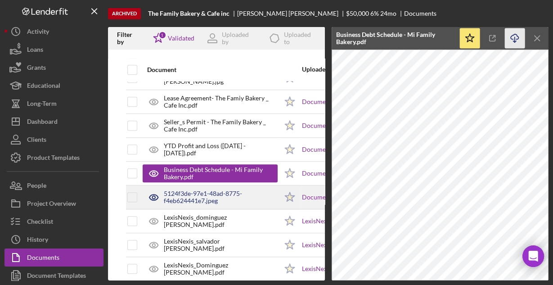
click at [235, 190] on div "5124f3de-97e1-48ad-8775-f4eb624441e7.jpeg" at bounding box center [221, 197] width 114 height 14
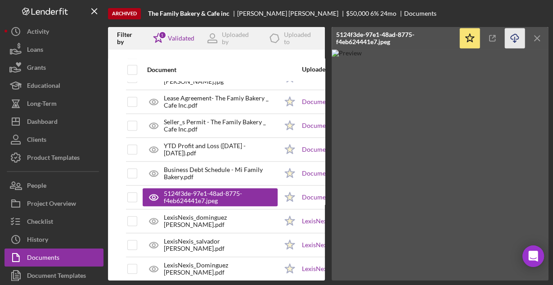
click at [515, 36] on icon "Icon/Download" at bounding box center [515, 38] width 20 height 20
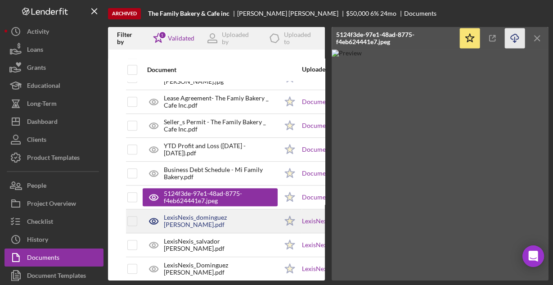
click at [251, 219] on div "LexisNexis_dominguez [PERSON_NAME].pdf" at bounding box center [221, 221] width 114 height 14
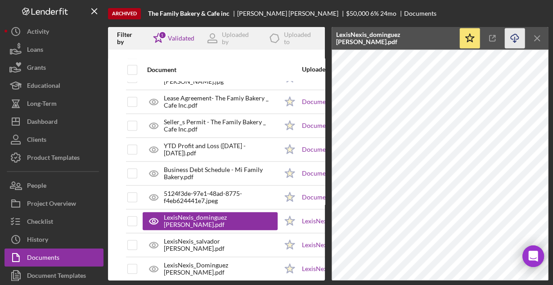
click at [518, 40] on icon "Icon/Download" at bounding box center [515, 38] width 20 height 20
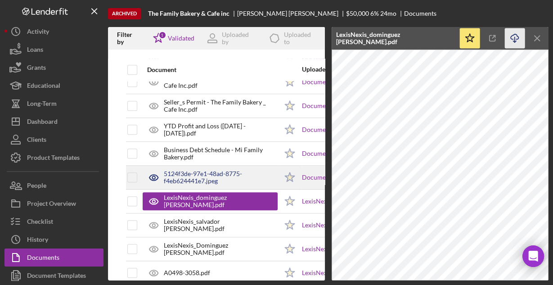
scroll to position [576, 0]
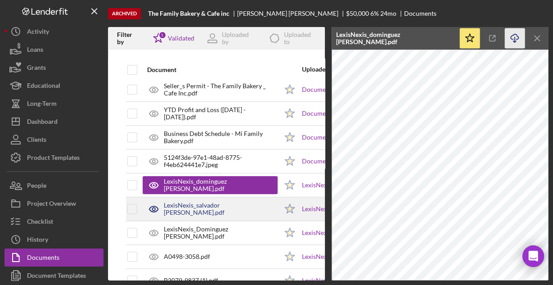
click at [223, 202] on div "LexisNexis_salvador [PERSON_NAME].pdf" at bounding box center [221, 209] width 114 height 14
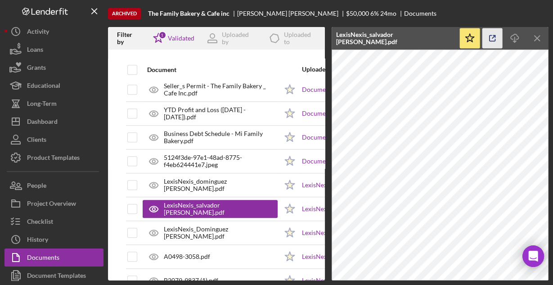
drag, startPoint x: 513, startPoint y: 37, endPoint x: 494, endPoint y: 45, distance: 20.7
click at [512, 38] on icon "Icon/Download" at bounding box center [515, 38] width 20 height 20
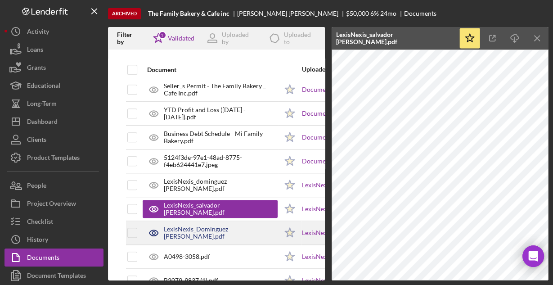
click at [227, 229] on div "LexisNexis_Dominguez [PERSON_NAME].pdf" at bounding box center [221, 233] width 114 height 14
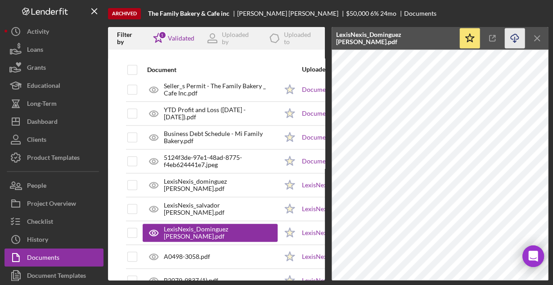
click at [517, 40] on icon "Icon/Download" at bounding box center [515, 38] width 20 height 20
